Goal: Navigation & Orientation: Find specific page/section

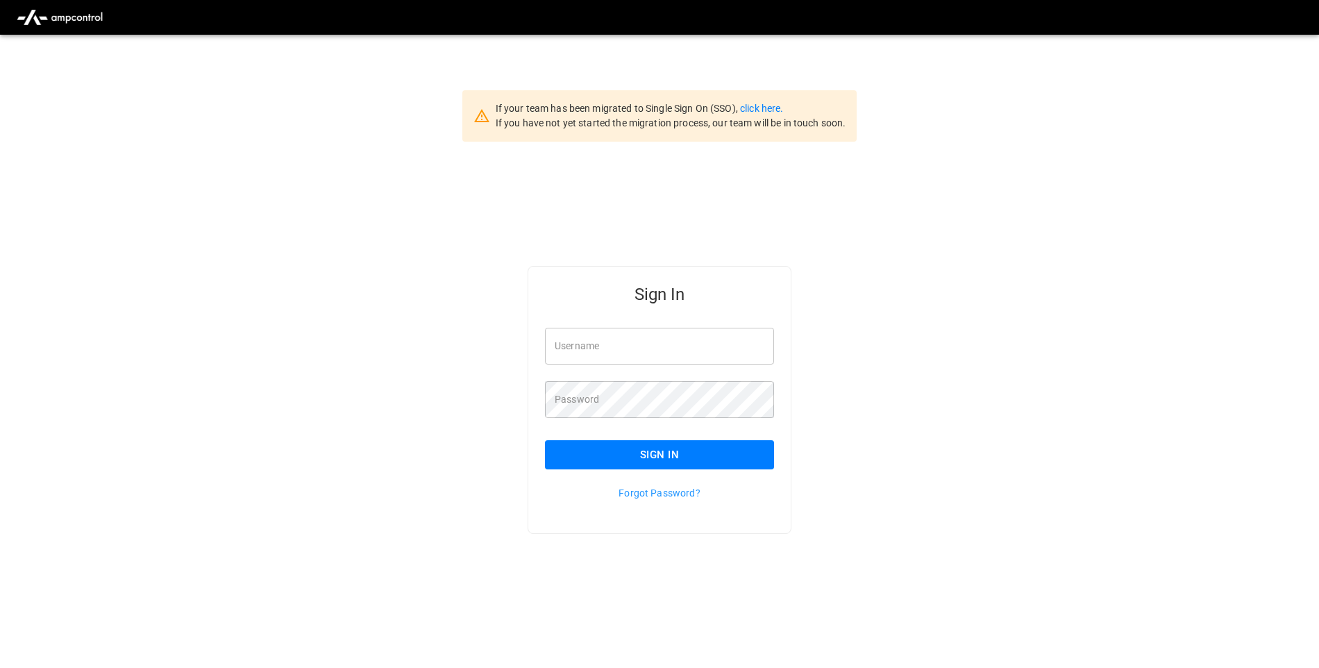
type input "**********"
click at [759, 468] on button "Sign In" at bounding box center [659, 454] width 229 height 29
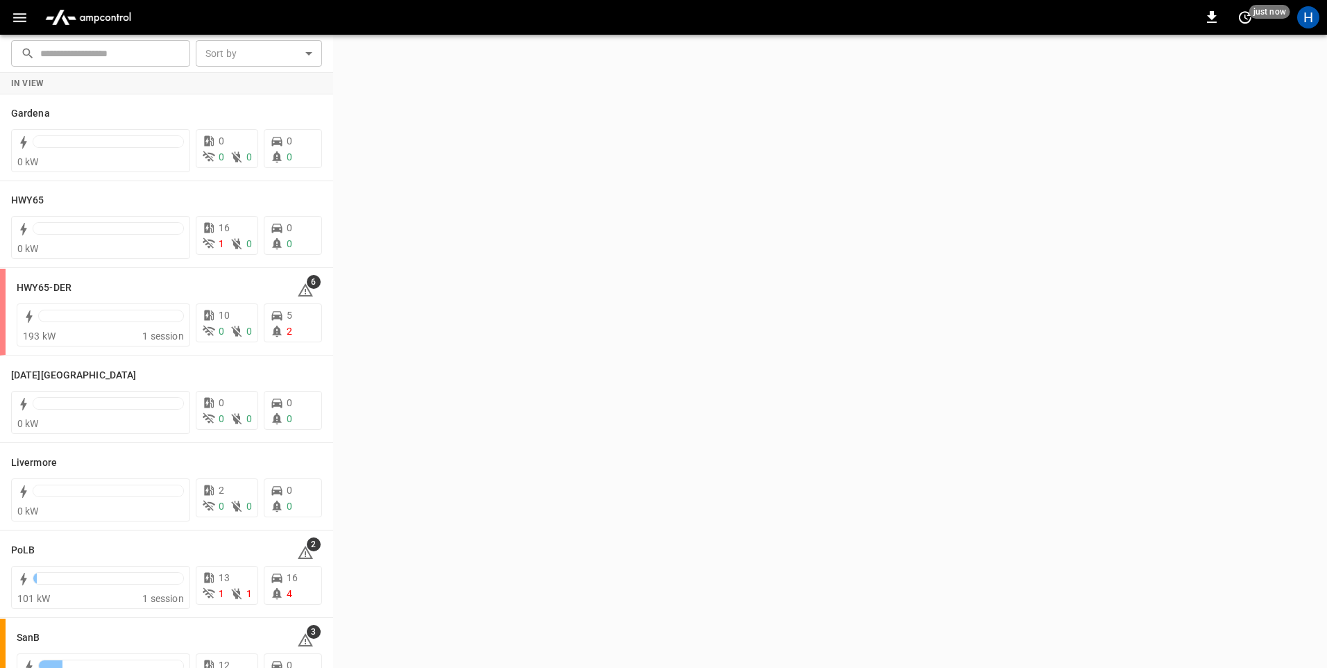
click at [22, 22] on icon "button" at bounding box center [19, 17] width 13 height 9
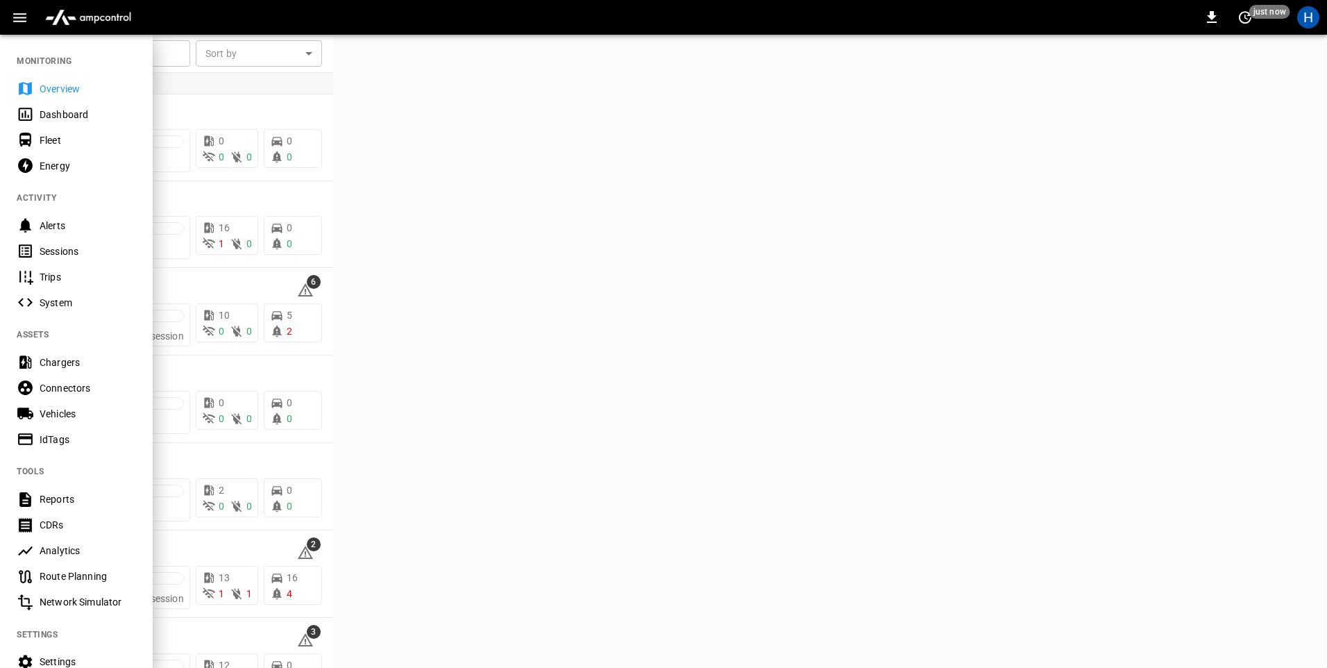
click at [87, 110] on div "Dashboard" at bounding box center [88, 115] width 96 height 14
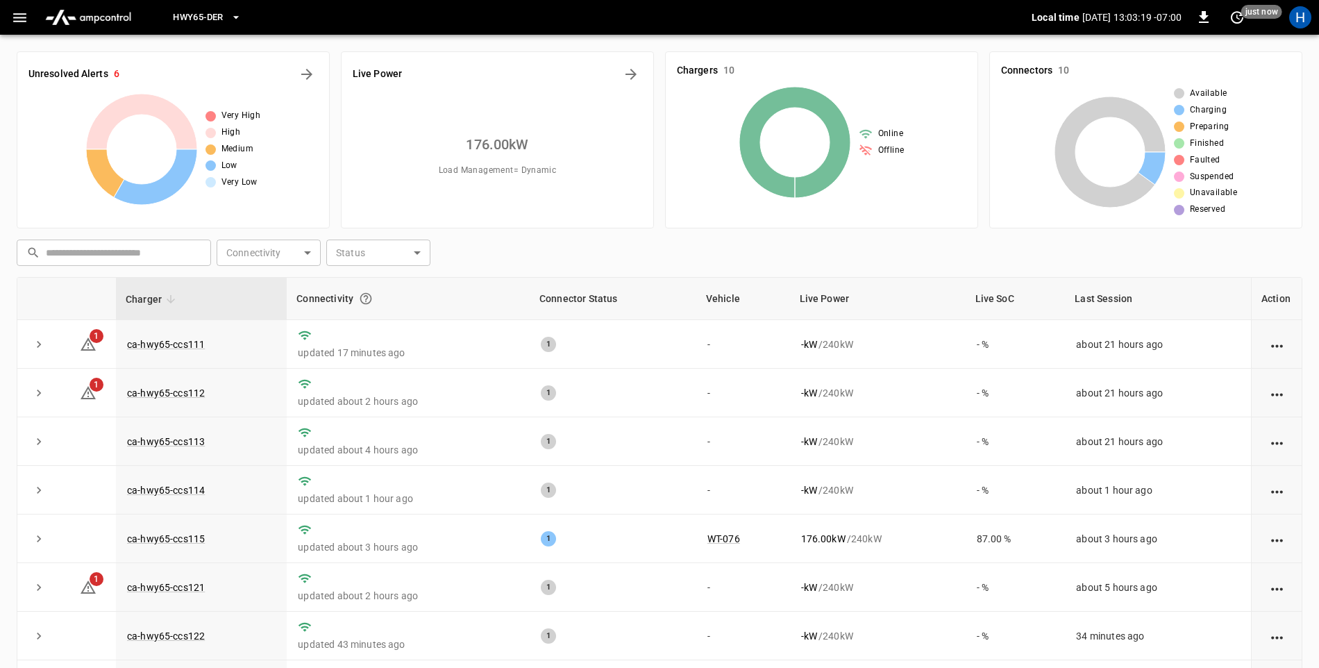
click at [24, 19] on icon "button" at bounding box center [19, 17] width 17 height 17
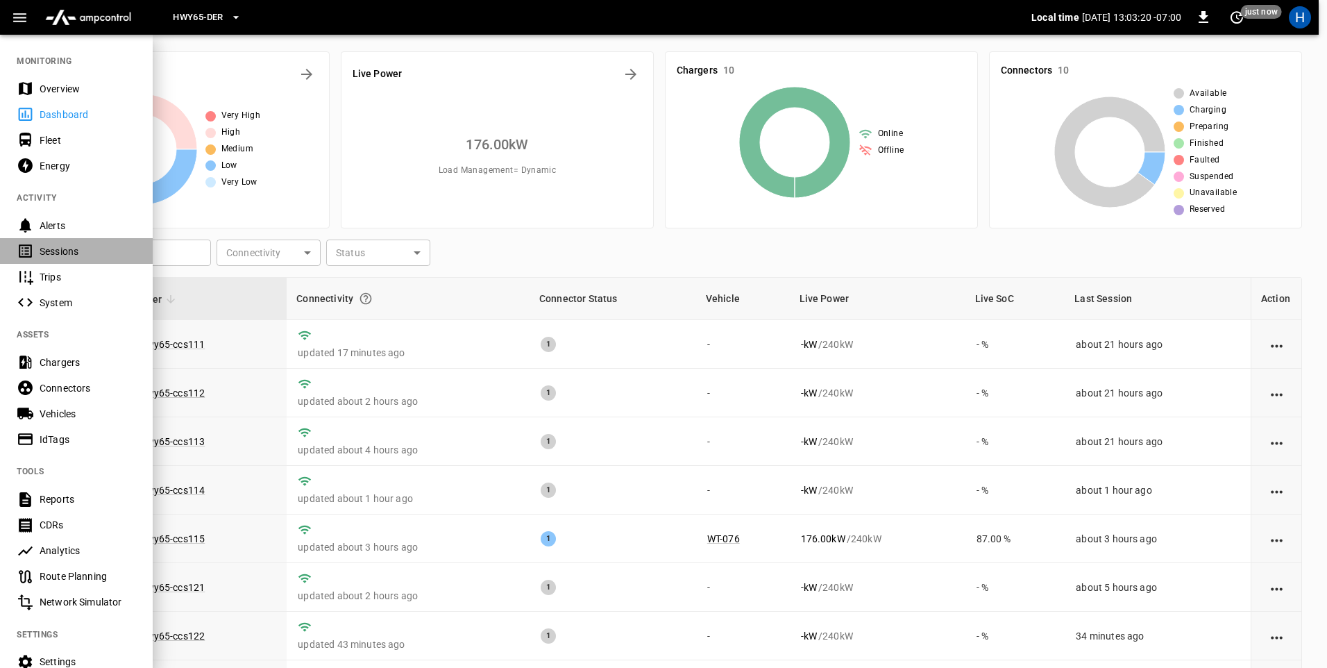
click at [90, 256] on div "Sessions" at bounding box center [88, 251] width 96 height 14
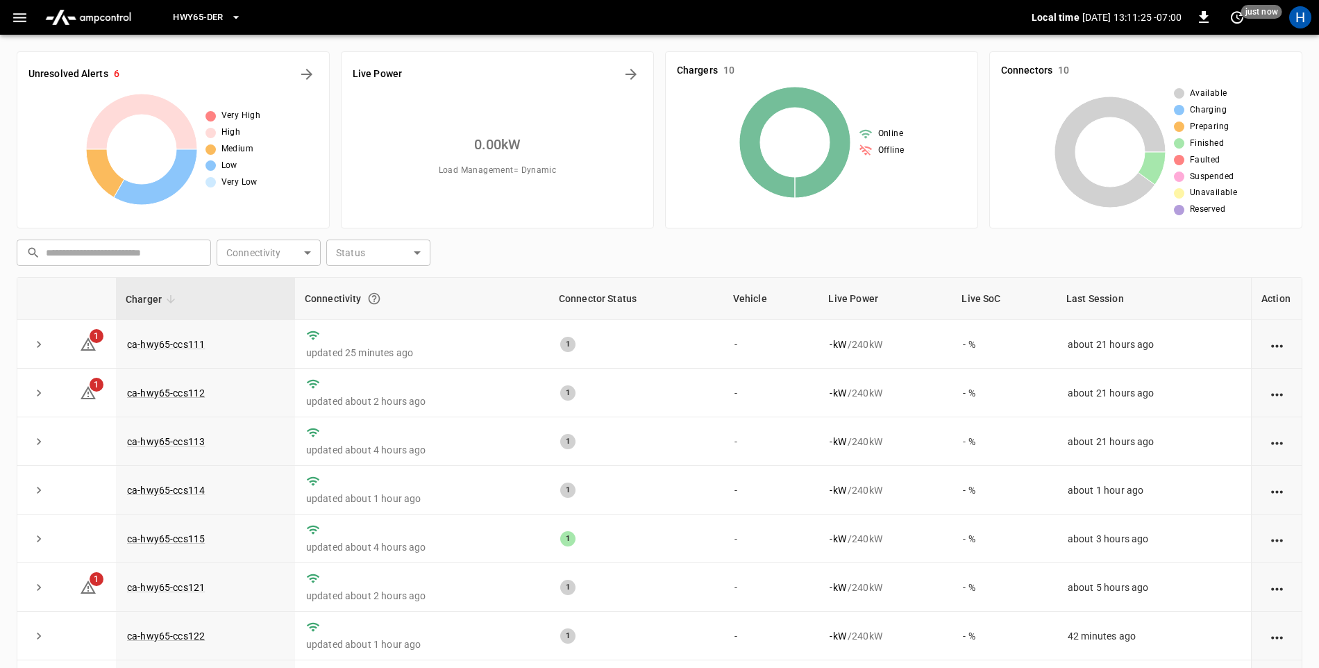
click at [211, 14] on span "HWY65-DER" at bounding box center [198, 18] width 50 height 16
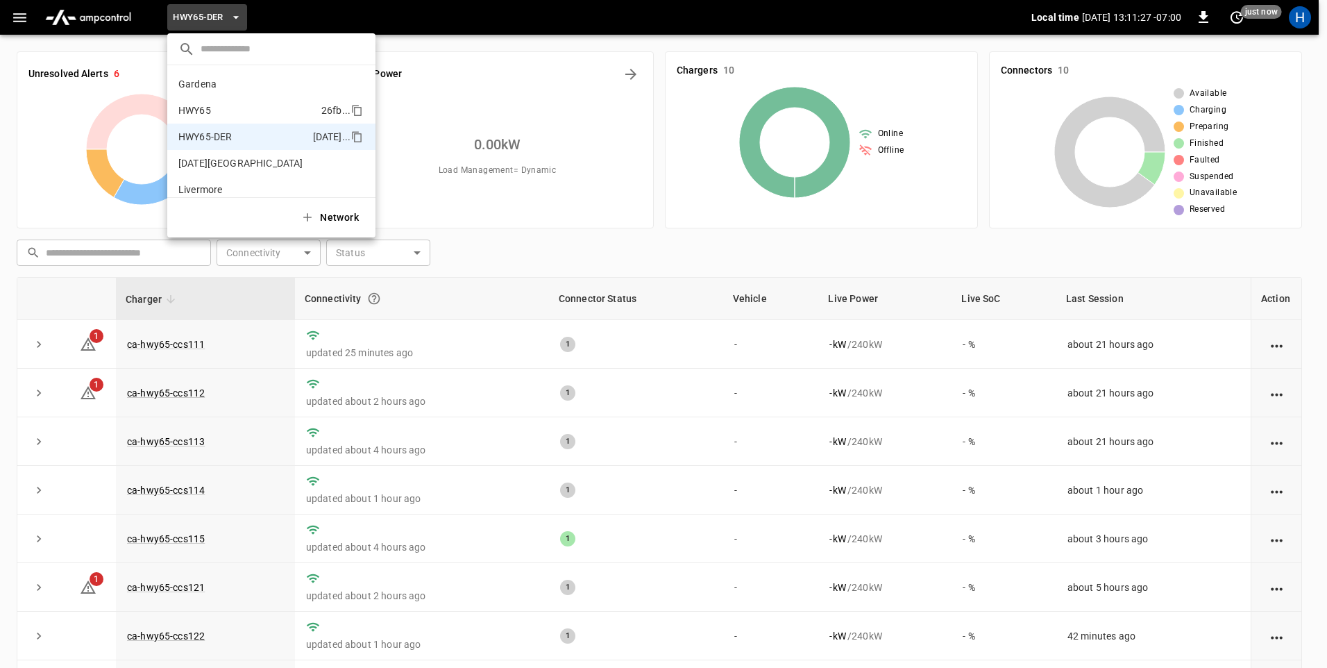
click at [271, 117] on p "HWY65" at bounding box center [246, 110] width 137 height 14
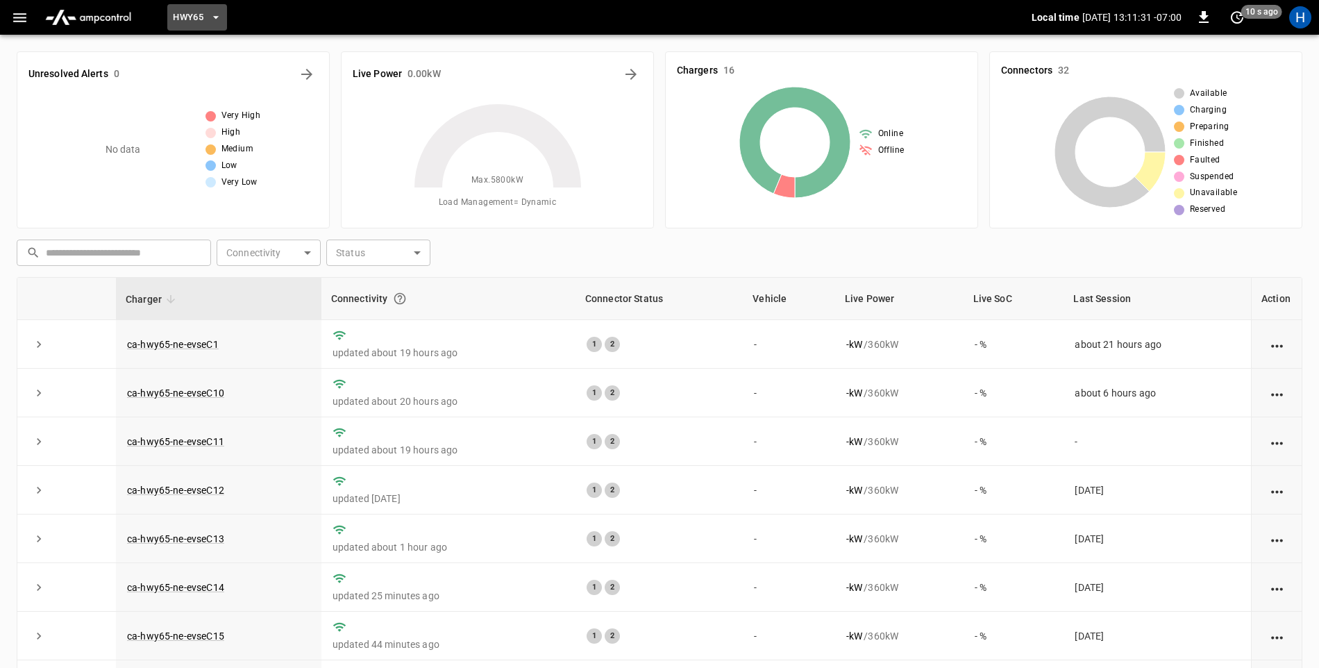
click at [207, 21] on button "HWY65" at bounding box center [197, 17] width 60 height 27
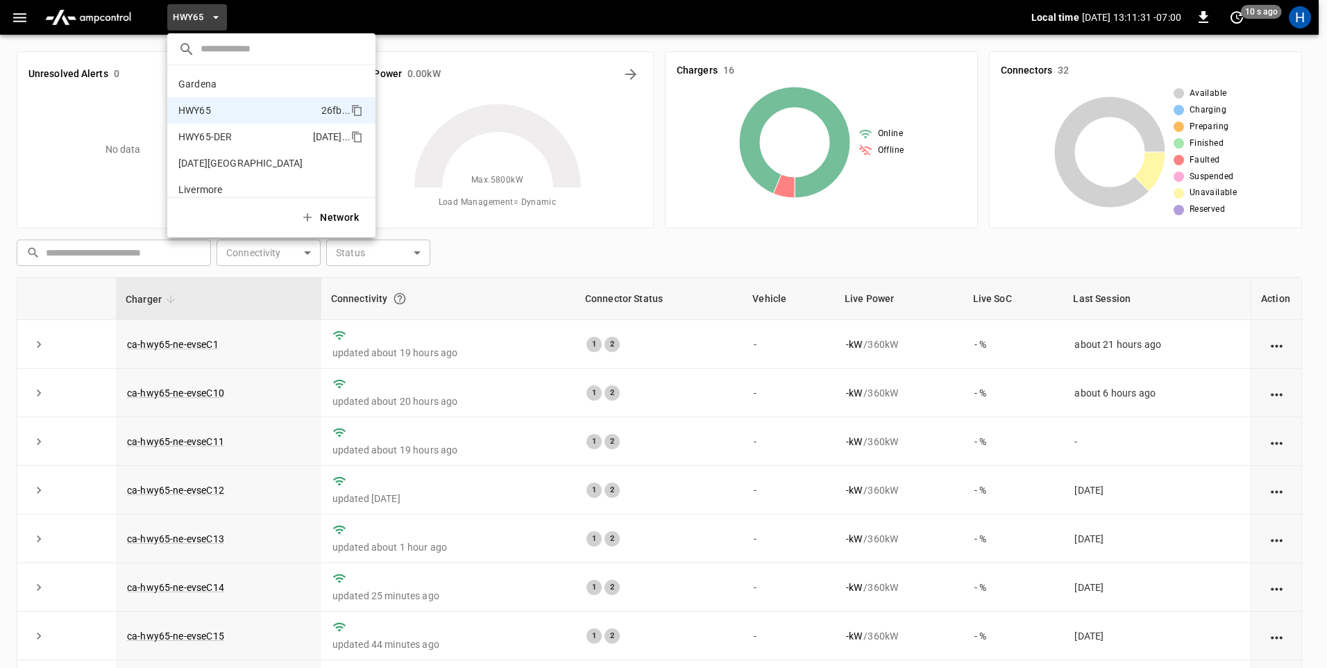
scroll to position [22, 0]
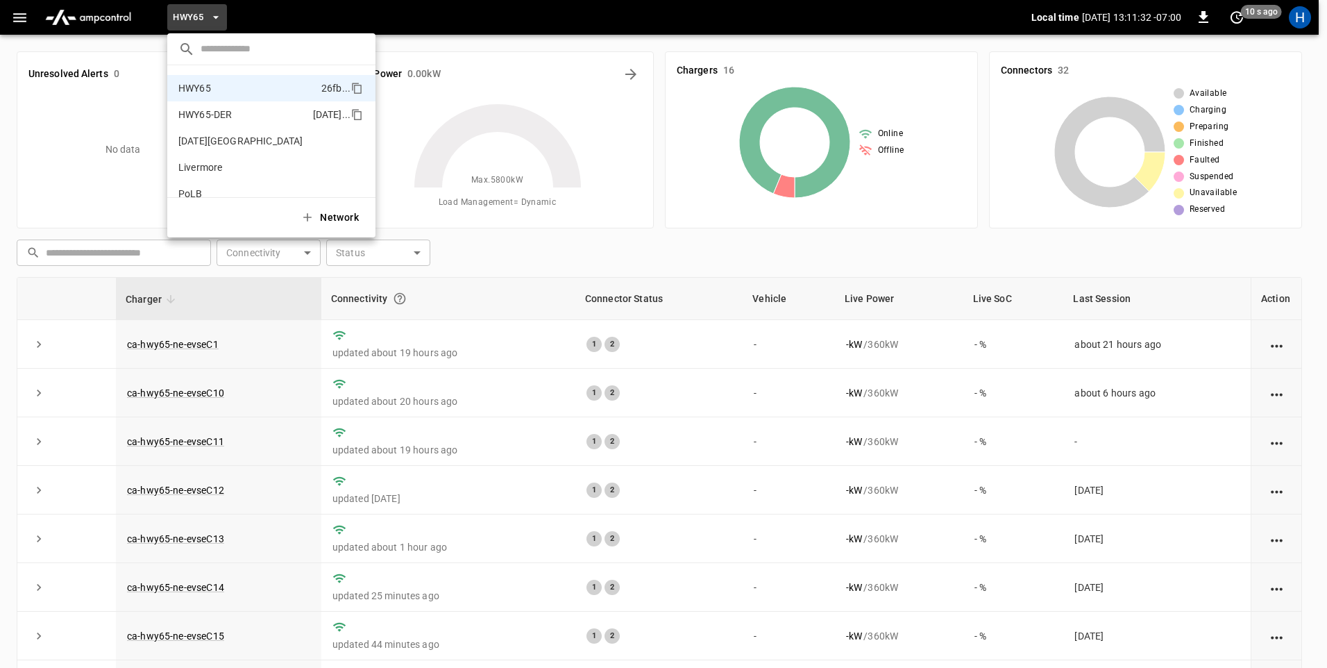
click at [235, 120] on p "HWY65-DER" at bounding box center [242, 115] width 129 height 14
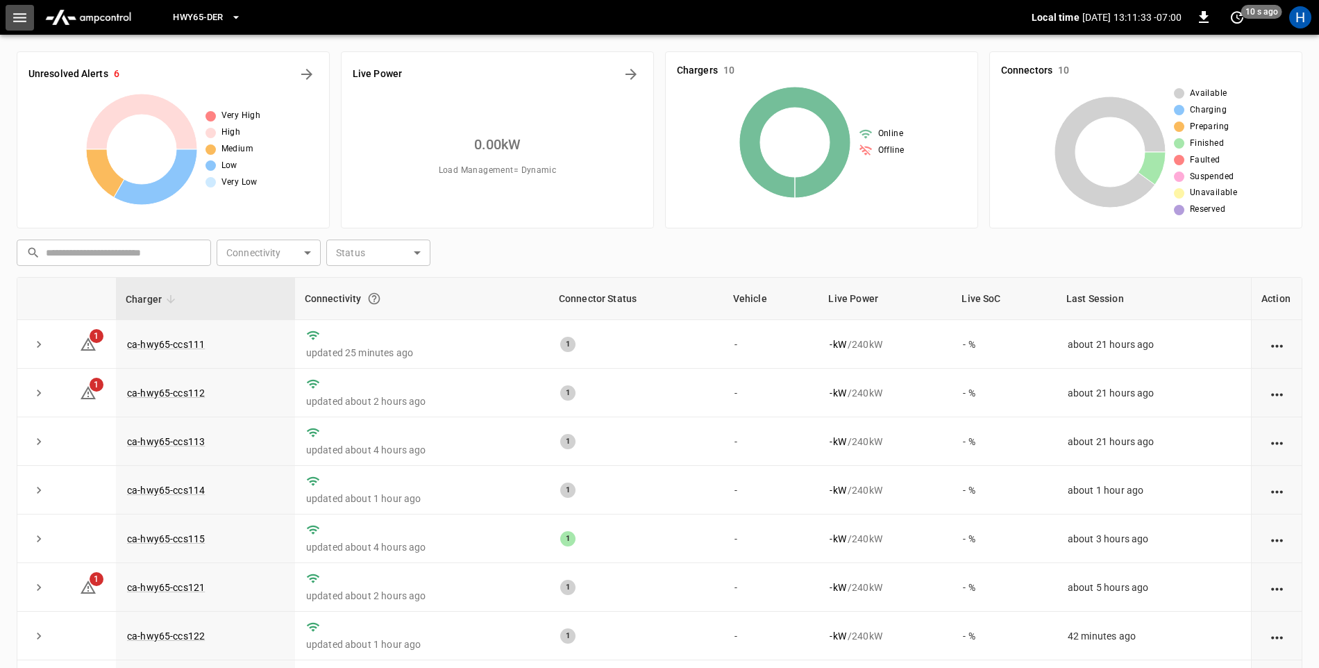
click at [15, 16] on icon "button" at bounding box center [19, 17] width 17 height 17
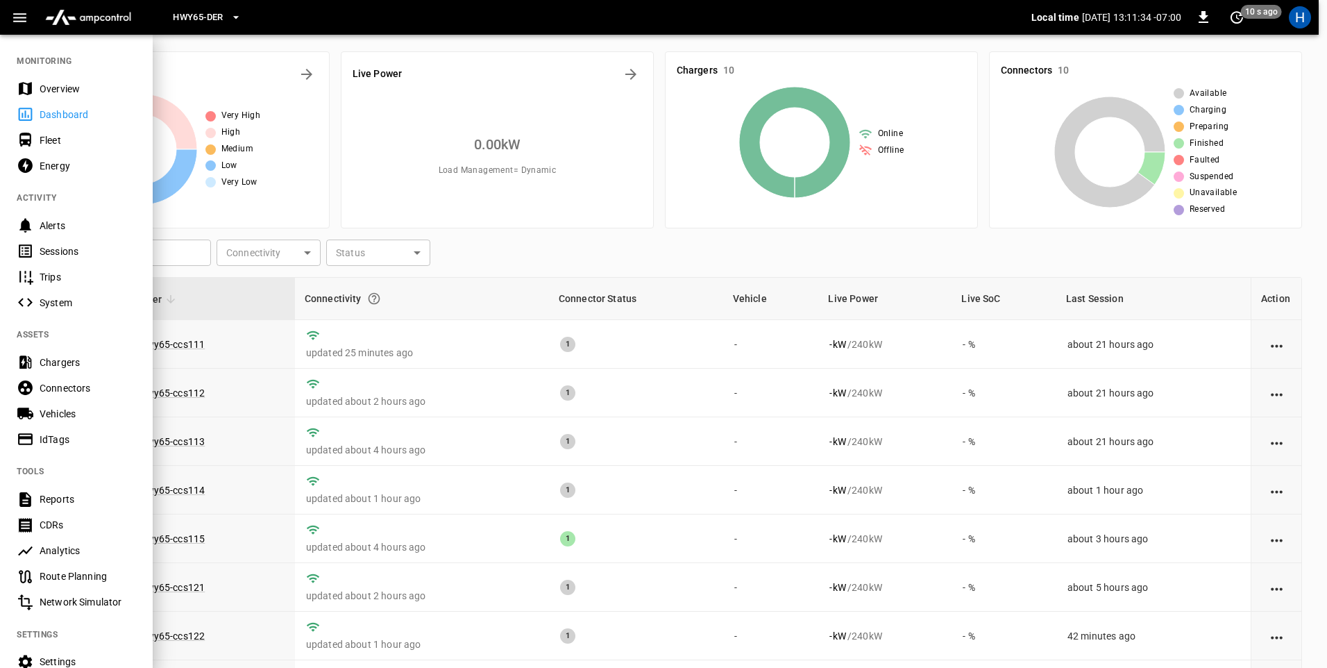
drag, startPoint x: 87, startPoint y: 251, endPoint x: 288, endPoint y: 257, distance: 201.4
click at [87, 251] on div "Sessions" at bounding box center [88, 251] width 96 height 14
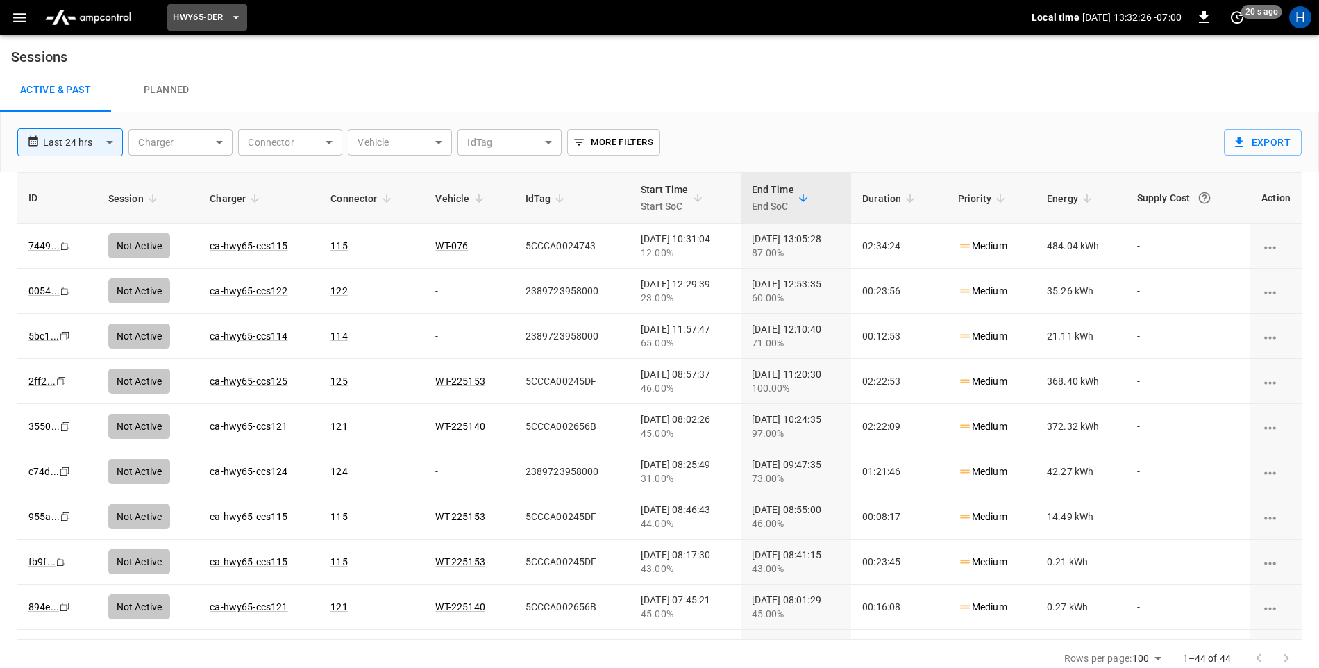
click at [201, 10] on span "HWY65-DER" at bounding box center [198, 18] width 50 height 16
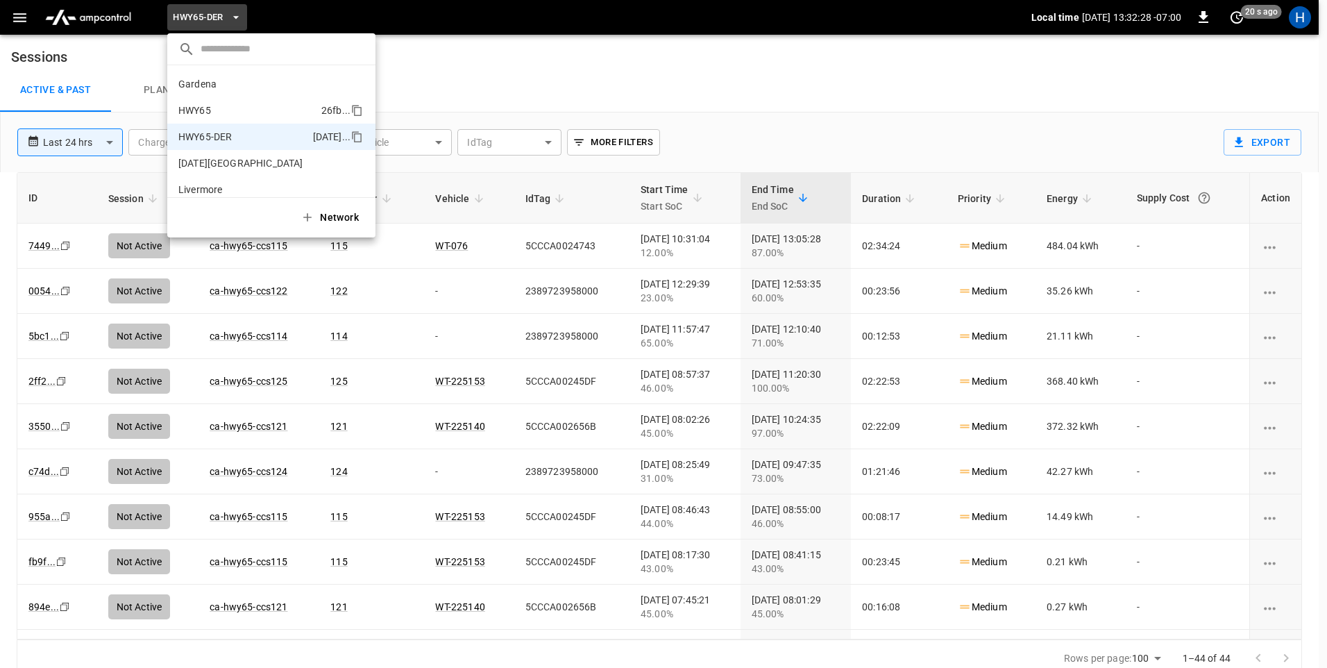
click at [264, 108] on p "HWY65" at bounding box center [246, 110] width 137 height 14
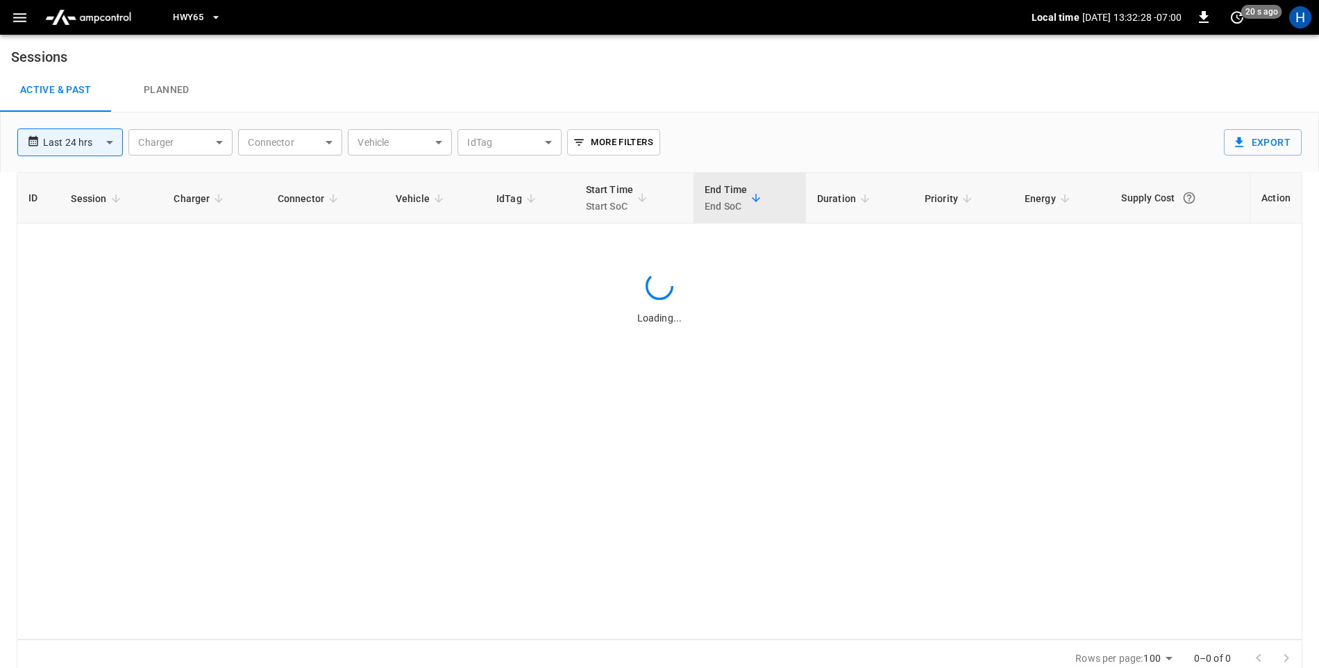
click at [208, 19] on button "HWY65" at bounding box center [197, 17] width 60 height 27
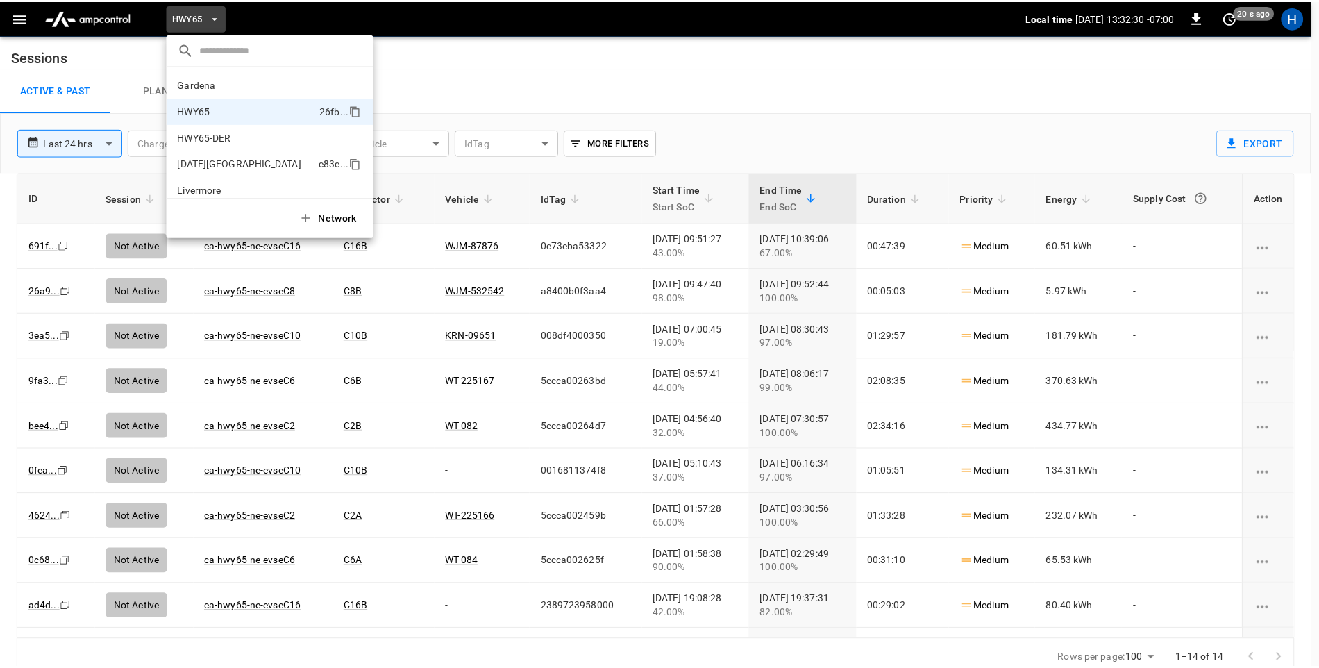
scroll to position [22, 0]
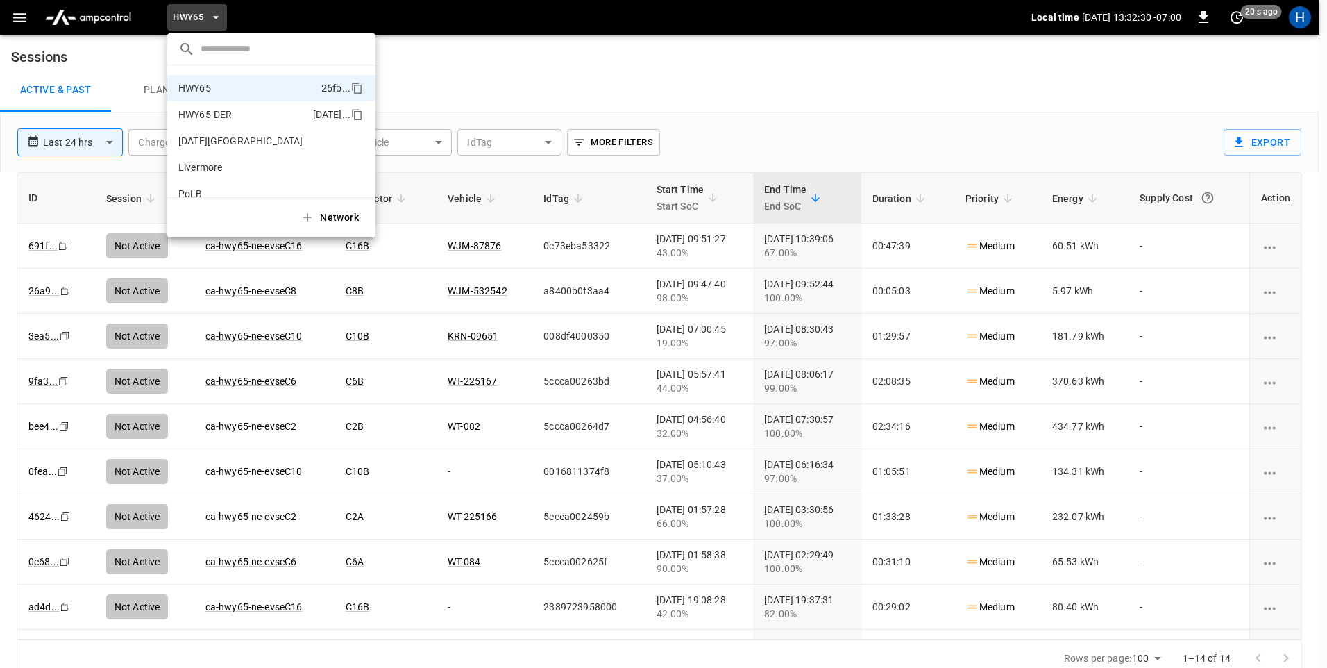
click at [225, 115] on p "HWY65-DER" at bounding box center [242, 115] width 129 height 14
click at [24, 19] on div at bounding box center [663, 334] width 1327 height 668
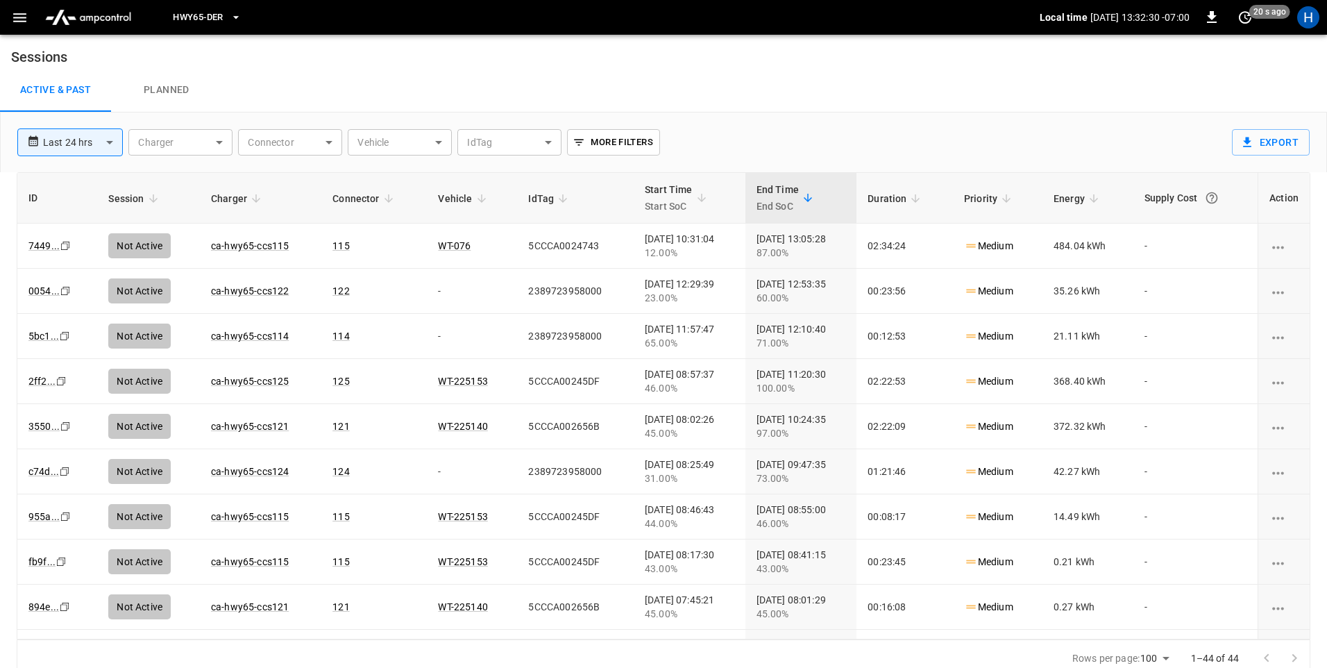
click at [20, 19] on icon "button" at bounding box center [19, 17] width 17 height 17
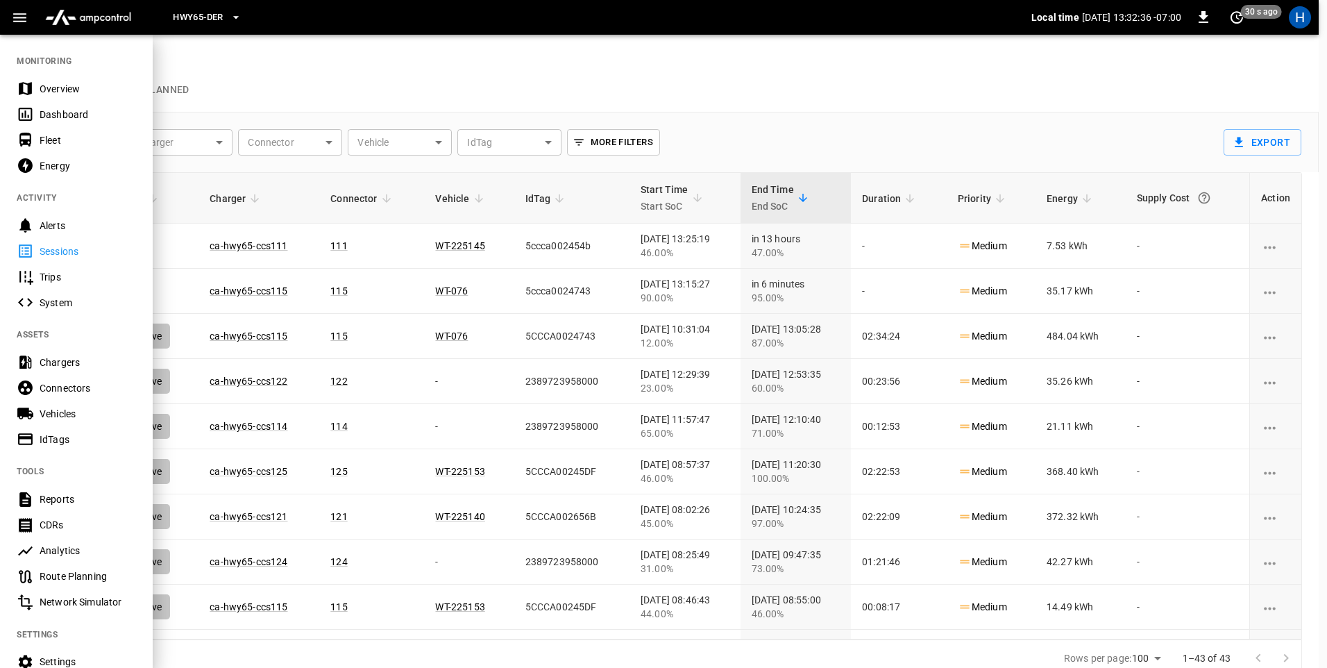
click at [56, 112] on div "Dashboard" at bounding box center [88, 115] width 96 height 14
